Goal: Task Accomplishment & Management: Manage account settings

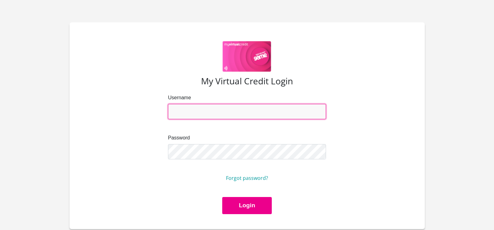
click at [204, 114] on input "Username" at bounding box center [247, 111] width 158 height 15
type input "[EMAIL_ADDRESS][DOMAIN_NAME]"
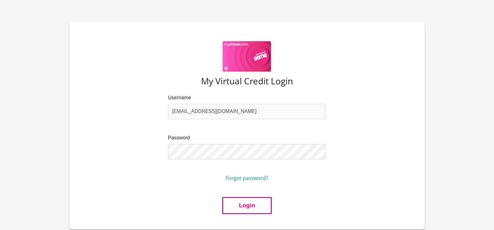
click at [246, 204] on button "Login" at bounding box center [246, 205] width 49 height 17
